Goal: Task Accomplishment & Management: Complete application form

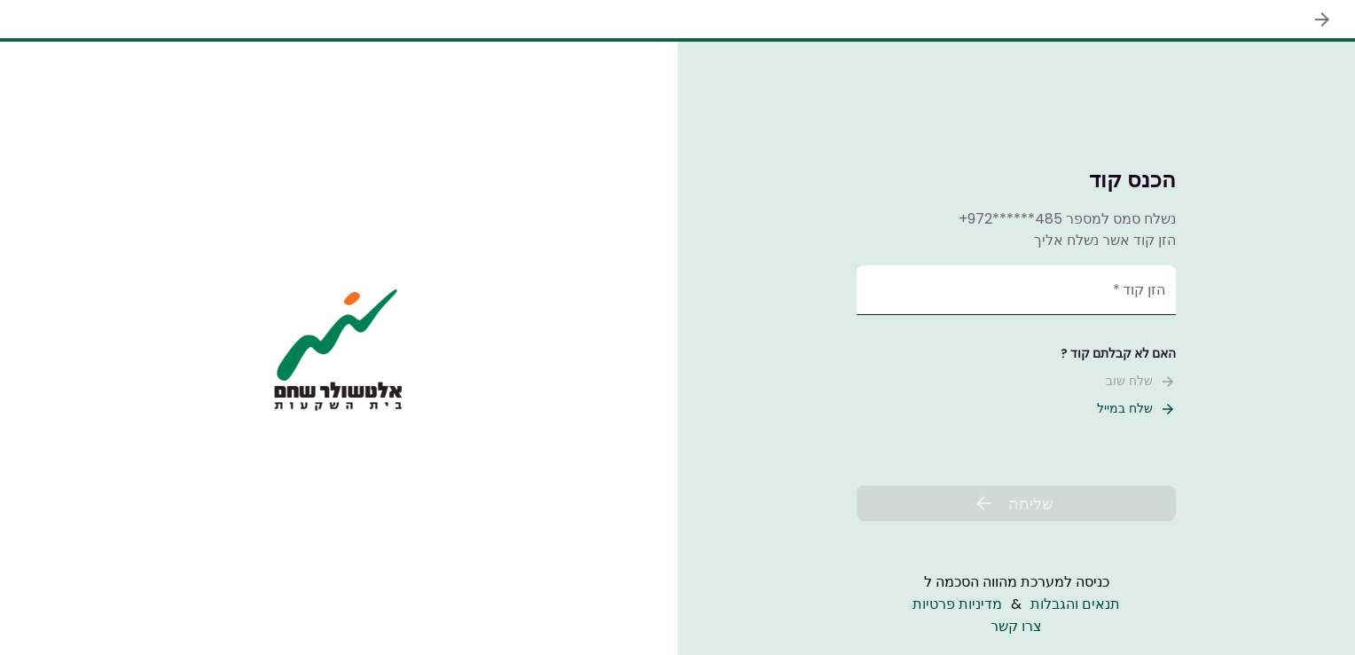
click at [1075, 292] on input "הזן קוד   *" at bounding box center [1016, 290] width 319 height 50
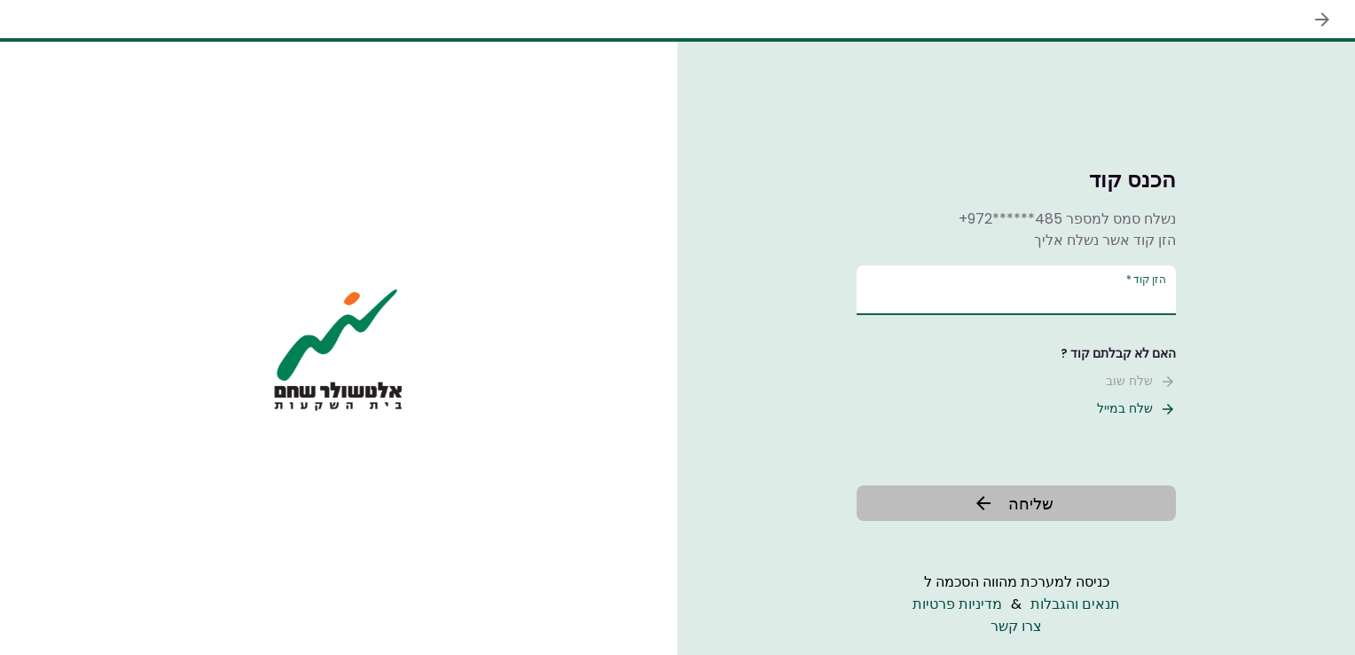
type input "******"
click at [1048, 506] on span "שליחה" at bounding box center [1030, 503] width 45 height 24
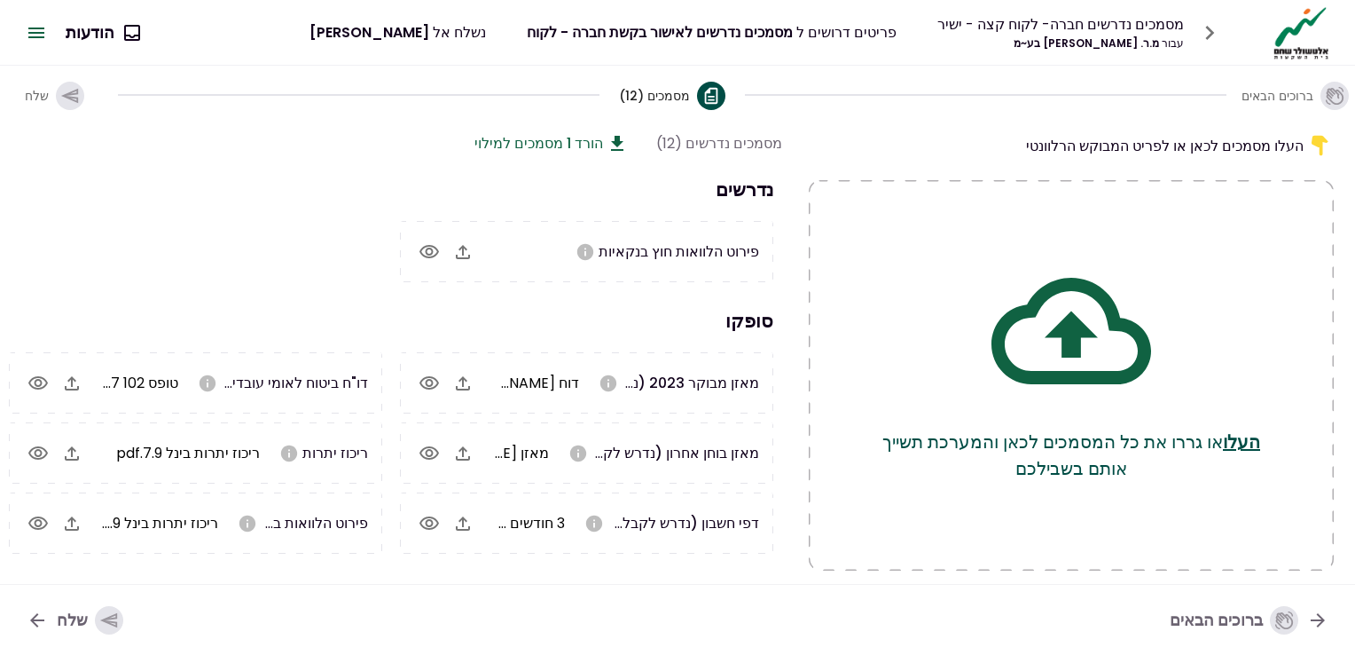
click at [553, 144] on button "הורד 1 מסמכים למילוי" at bounding box center [550, 143] width 153 height 22
click at [583, 135] on button "הורד 1 מסמכים למילוי" at bounding box center [550, 143] width 153 height 22
click at [465, 255] on icon "button" at bounding box center [462, 251] width 21 height 21
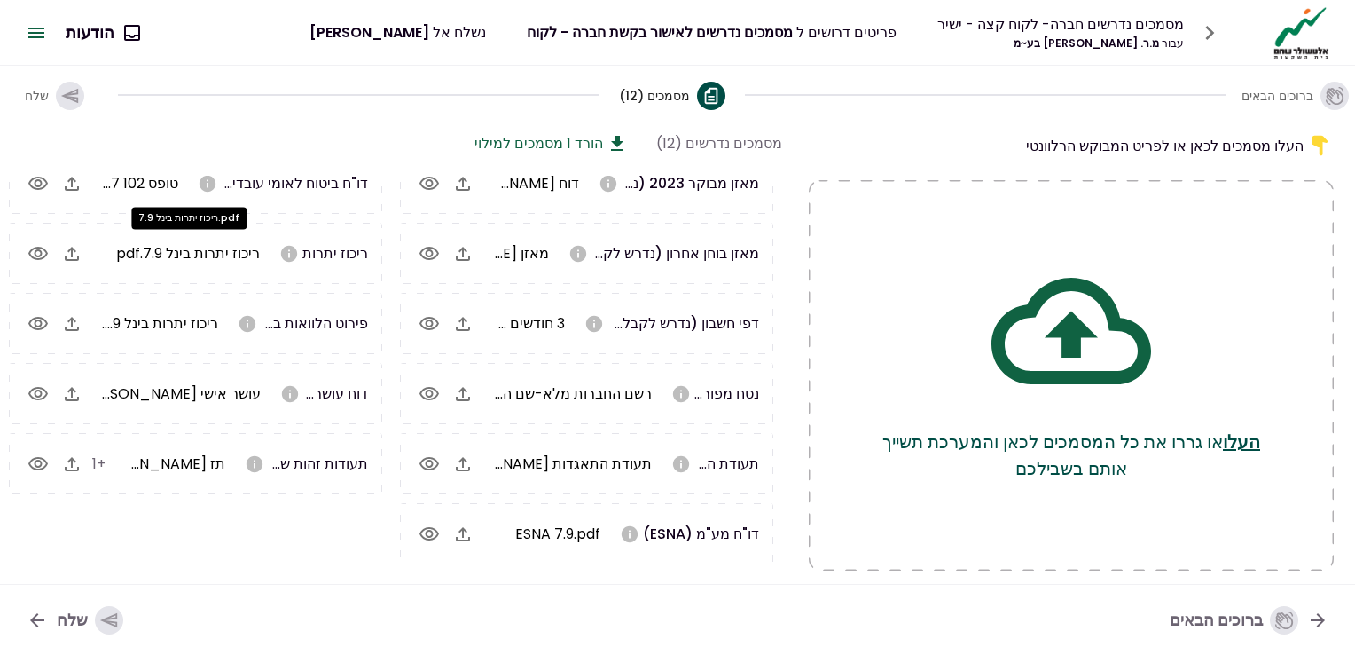
scroll to position [201, 0]
click at [108, 615] on icon "button" at bounding box center [109, 620] width 20 height 20
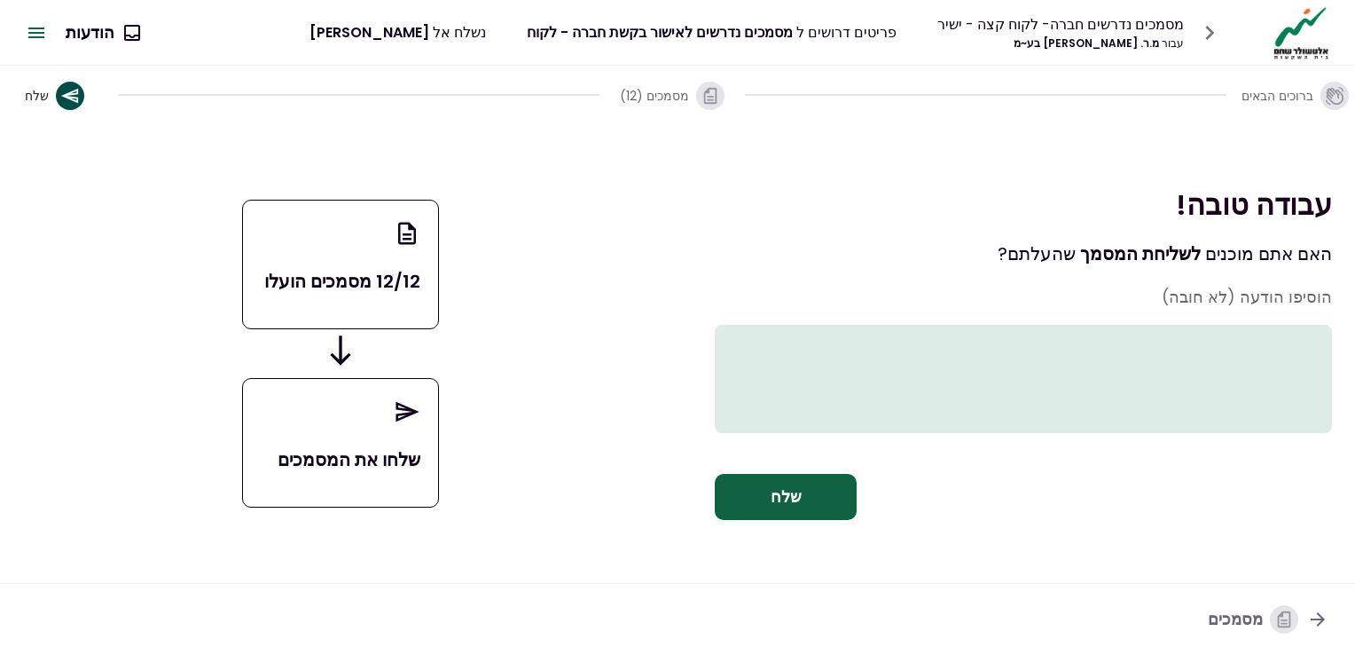
click at [809, 519] on button "שלח" at bounding box center [786, 497] width 142 height 46
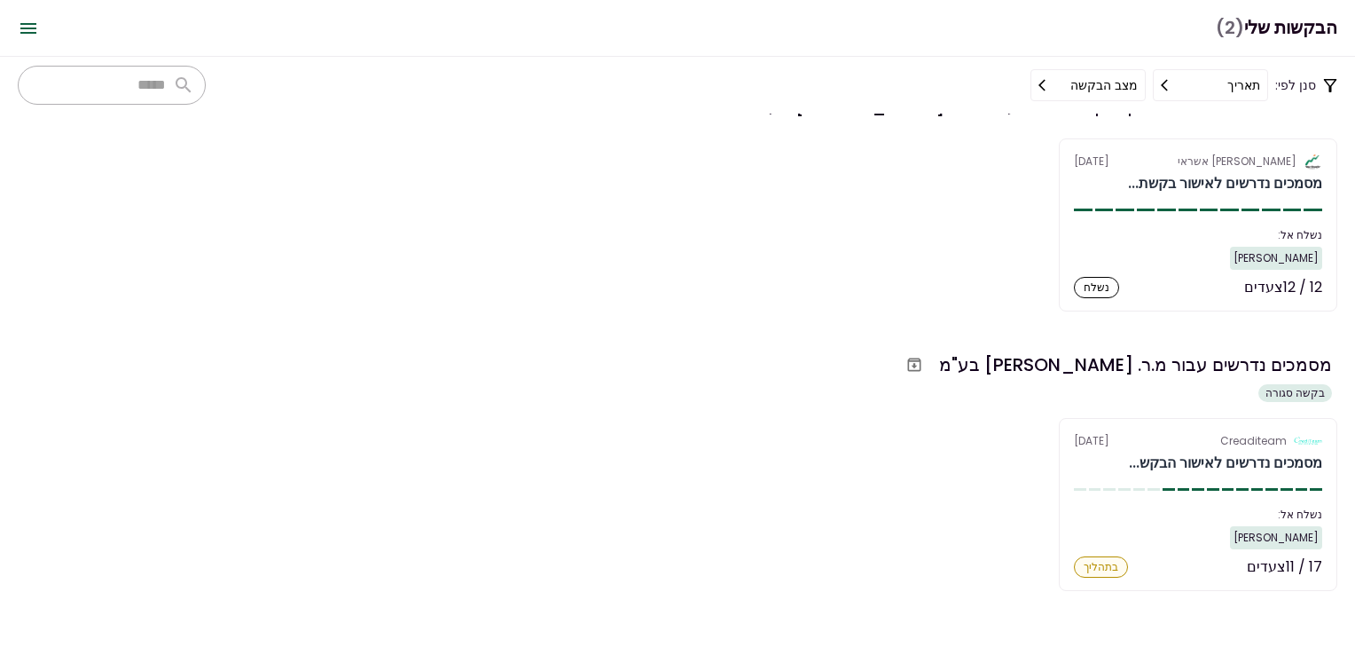
scroll to position [469, 0]
